Goal: Information Seeking & Learning: Learn about a topic

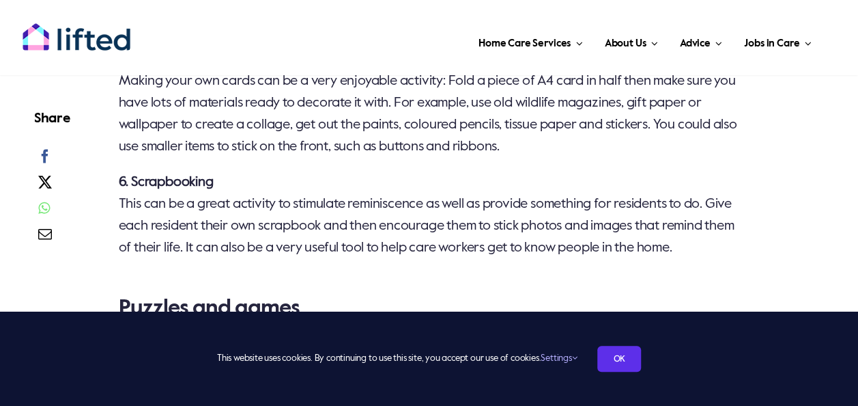
scroll to position [1557, 0]
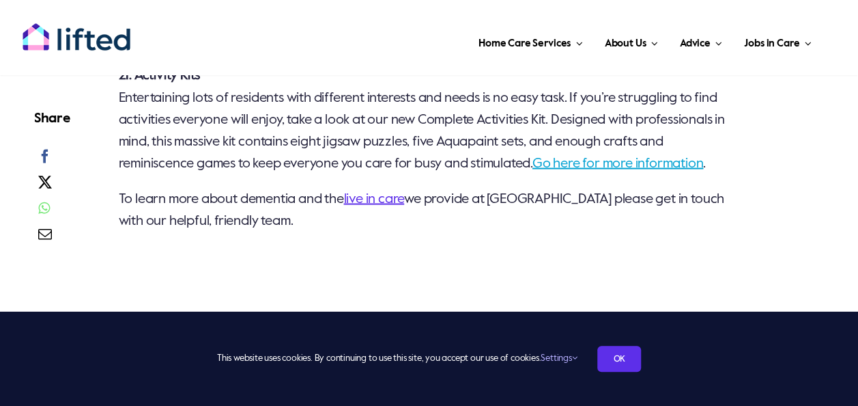
scroll to position [3795, 0]
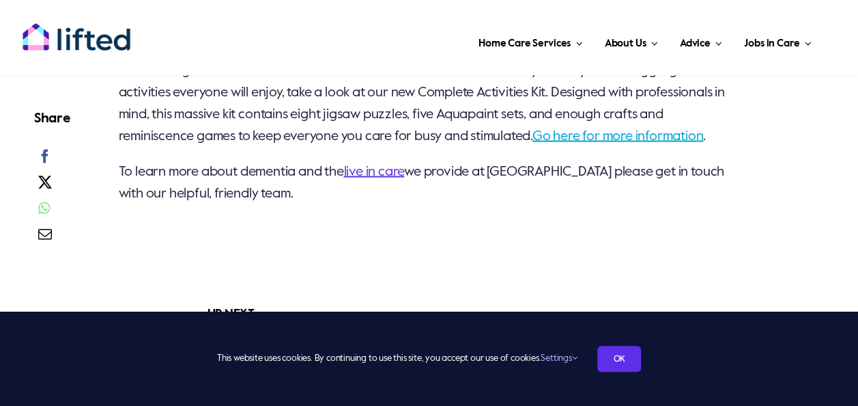
click at [567, 292] on div "UP NEXT What effect can boredom have on someone with dementia? Read more like t…" at bounding box center [478, 396] width 719 height 234
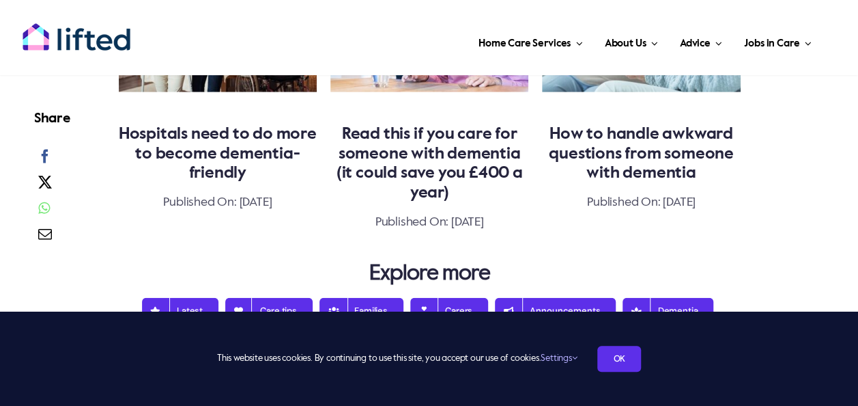
scroll to position [4422, 0]
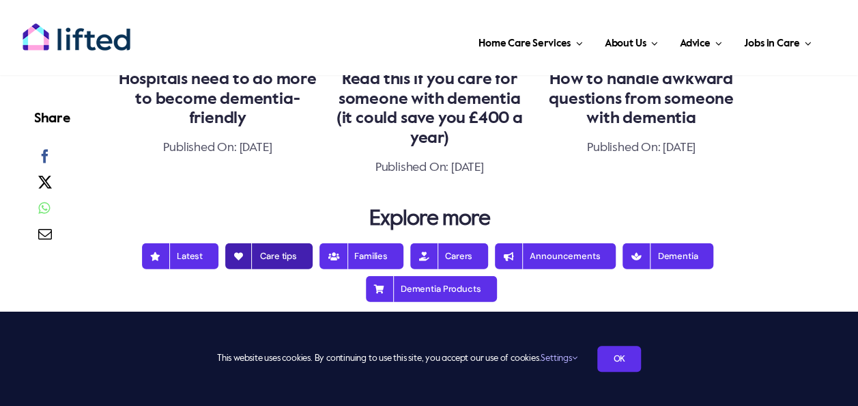
click at [280, 260] on span "Care tips" at bounding box center [269, 256] width 56 height 11
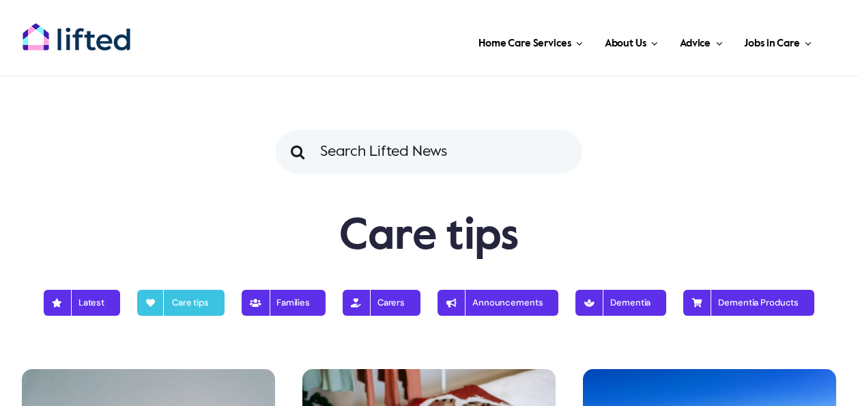
click at [280, 260] on h1 "Care tips" at bounding box center [429, 236] width 814 height 55
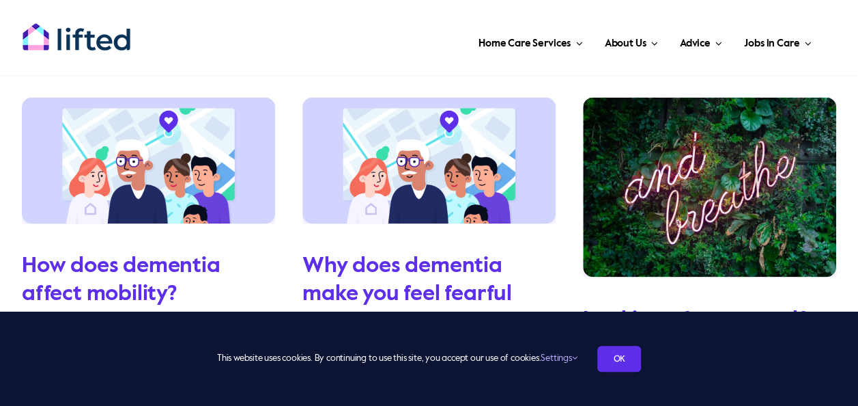
scroll to position [1010, 0]
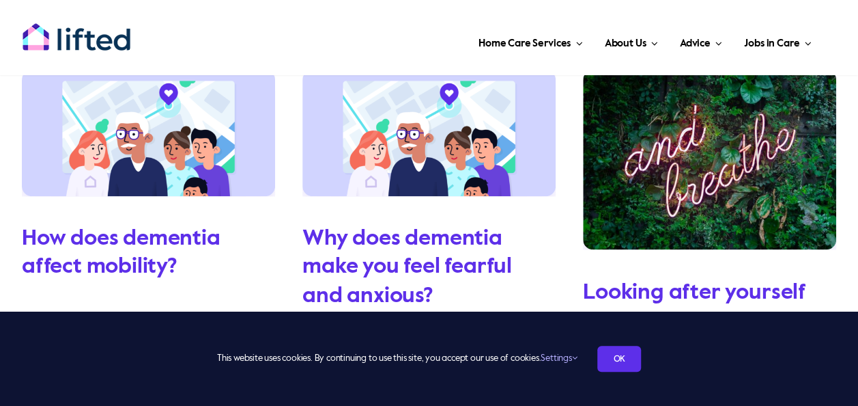
click at [563, 369] on div "This website uses cookies. By continuing to use this site, you accept our use o…" at bounding box center [429, 358] width 838 height 26
click at [718, 341] on div "This website uses cookies. By continuing to use this site, you accept our use o…" at bounding box center [429, 358] width 858 height 94
